Goal: Task Accomplishment & Management: Complete application form

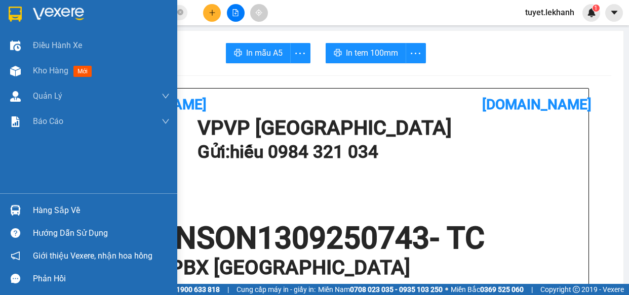
click at [15, 71] on img at bounding box center [15, 71] width 11 height 11
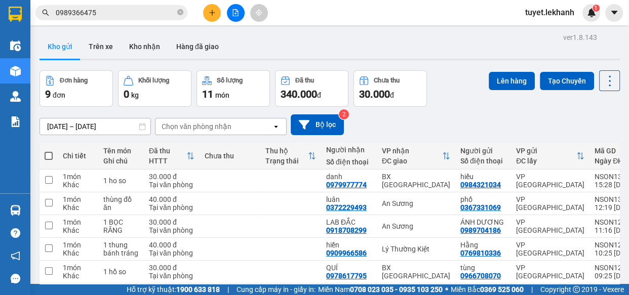
click at [51, 127] on div "ver 1.8.143 Kho gửi Trên xe Kho nhận Hàng đã giao Đơn hàng 9 đơn Khối lượng 0 k…" at bounding box center [329, 224] width 588 height 389
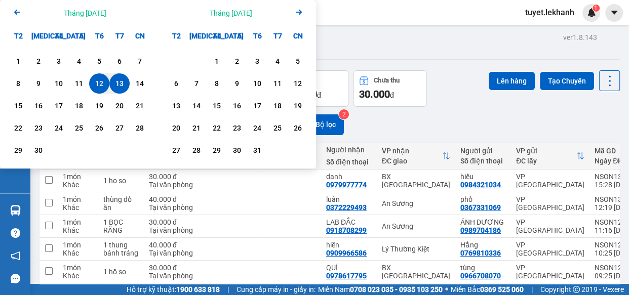
click at [119, 84] on div "13" at bounding box center [119, 83] width 14 height 12
click at [119, 83] on div "13" at bounding box center [119, 83] width 14 height 12
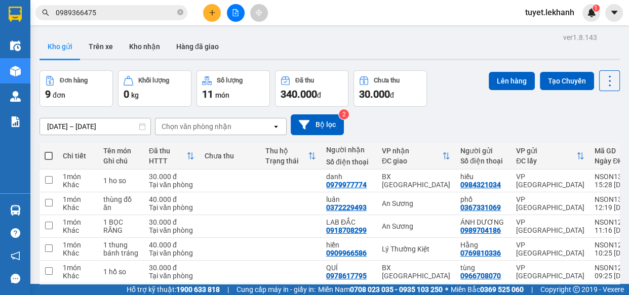
click at [119, 81] on button "Khối lượng 0 kg" at bounding box center [154, 88] width 73 height 36
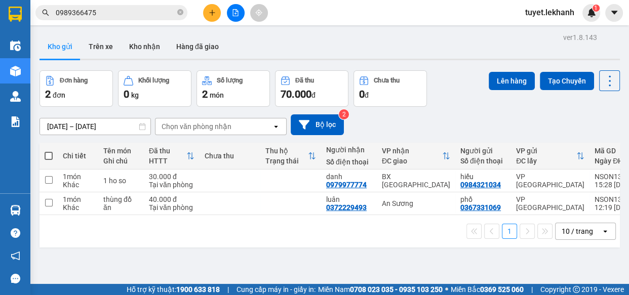
click at [59, 125] on div "ver 1.8.143 Kho gửi Trên xe Kho nhận Hàng đã giao Đơn hàng 2 đơn Khối lượng 0 k…" at bounding box center [329, 177] width 588 height 295
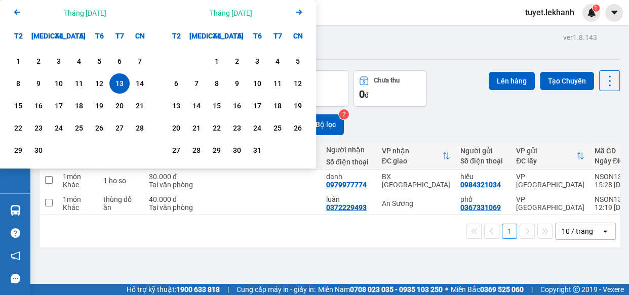
click at [110, 83] on div "13" at bounding box center [119, 83] width 20 height 20
click at [114, 82] on div "13" at bounding box center [119, 83] width 14 height 12
type input "[DATE] – [DATE]"
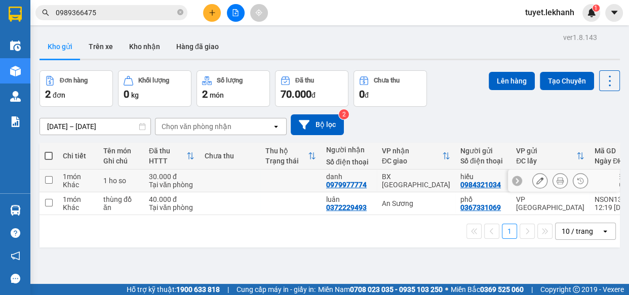
scroll to position [46, 0]
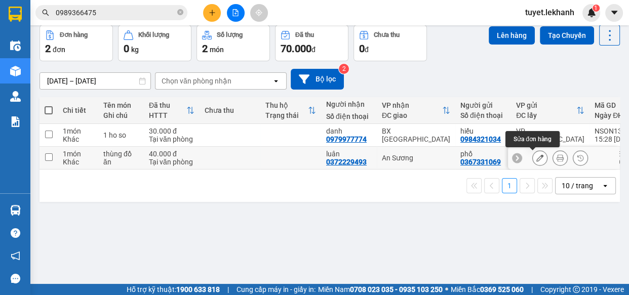
click at [536, 156] on icon at bounding box center [539, 157] width 7 height 7
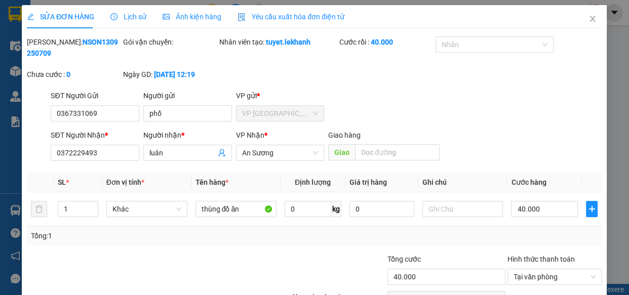
type input "0367331069"
type input "phố"
type input "0372229493"
type input "luân"
type input "40.000"
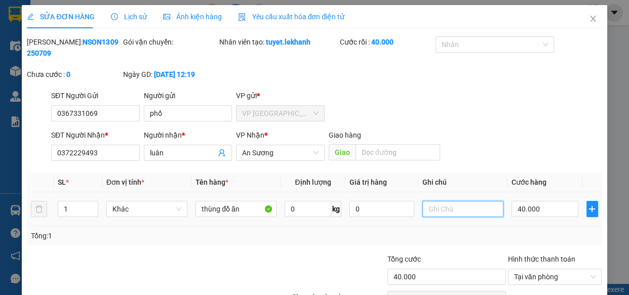
click at [435, 210] on input "text" at bounding box center [462, 209] width 81 height 16
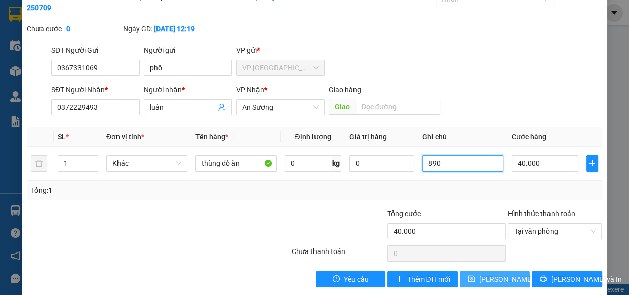
type input "890"
click at [490, 278] on span "[PERSON_NAME] thay đổi" at bounding box center [519, 279] width 81 height 11
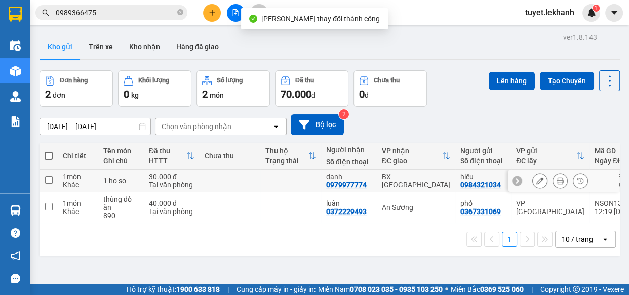
click at [533, 178] on button at bounding box center [540, 181] width 14 height 18
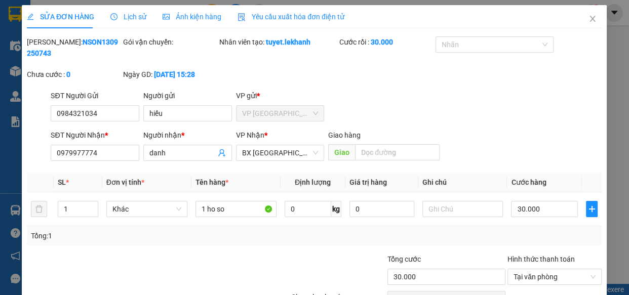
type input "0984321034"
type input "hiếu"
type input "0979977774"
type input "danh"
type input "30.000"
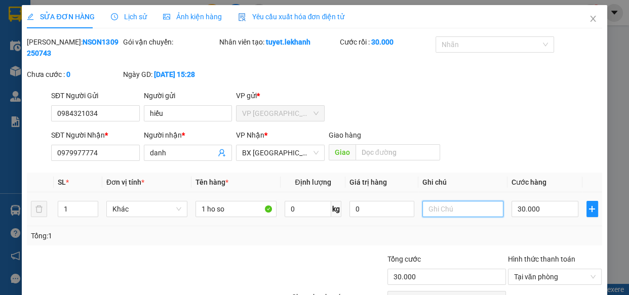
click at [433, 206] on input "text" at bounding box center [462, 209] width 81 height 16
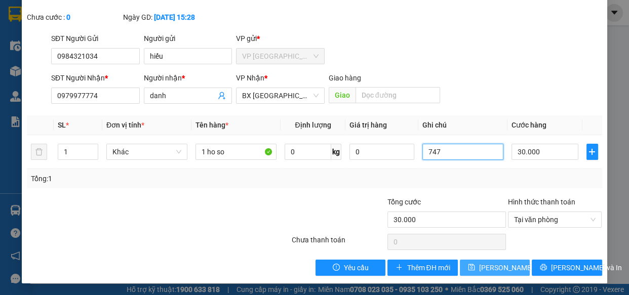
type input "747"
click at [482, 268] on span "[PERSON_NAME] thay đổi" at bounding box center [519, 267] width 81 height 11
